Goal: Task Accomplishment & Management: Use online tool/utility

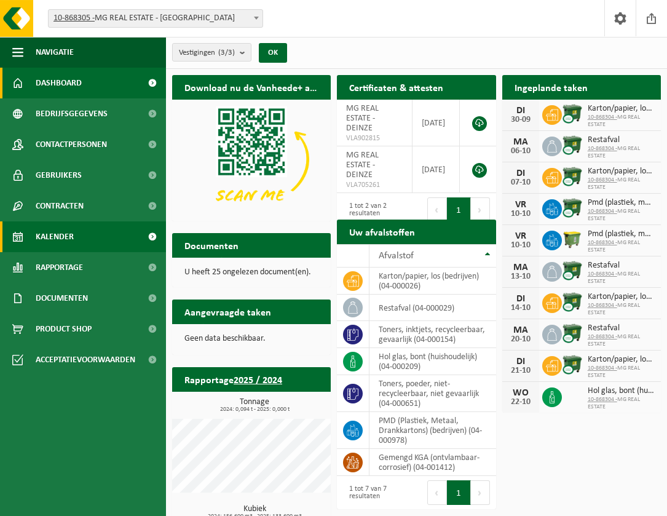
click at [151, 238] on span at bounding box center [152, 236] width 28 height 31
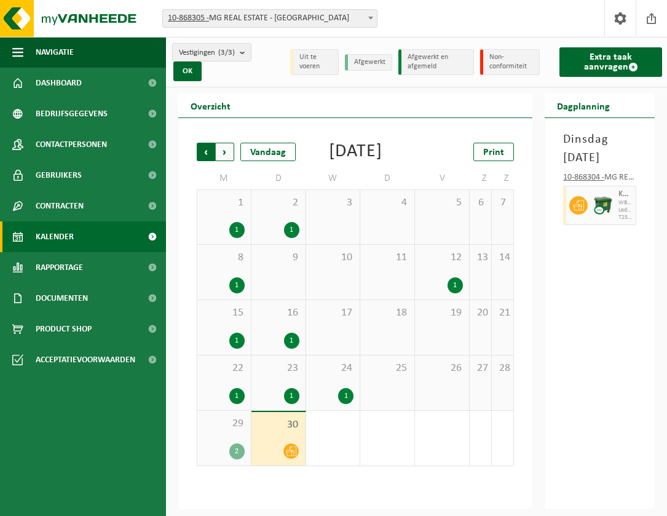
click at [226, 153] on span "Volgende" at bounding box center [225, 152] width 18 height 18
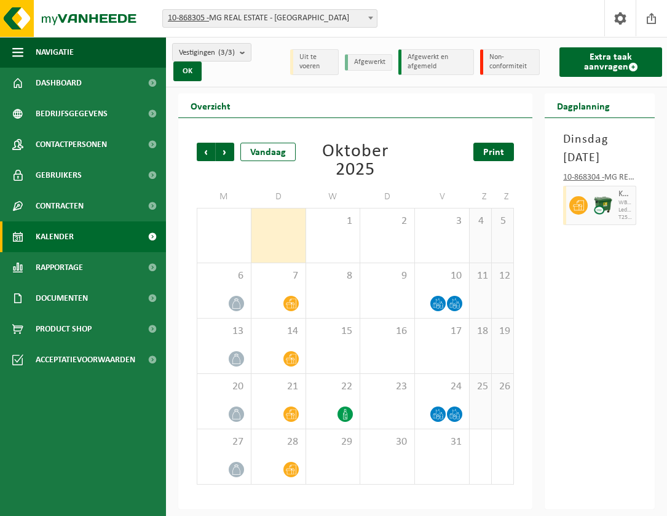
click at [498, 152] on span "Print" at bounding box center [493, 152] width 21 height 10
